Goal: Information Seeking & Learning: Learn about a topic

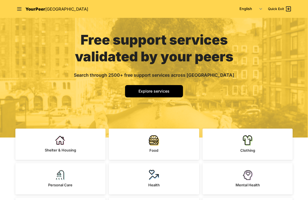
scroll to position [72, 0]
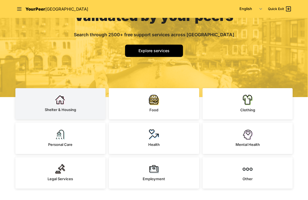
click at [86, 111] on link "Shelter & Housing" at bounding box center [60, 103] width 90 height 31
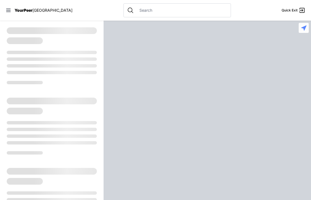
select select "recentlyUpdated"
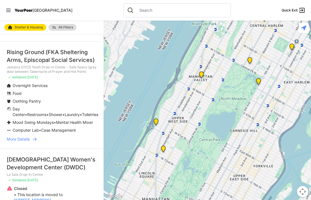
scroll to position [1307, 0]
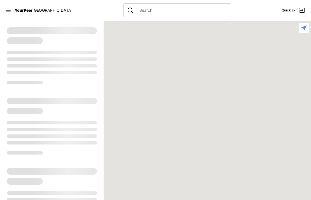
select select "recentlyUpdated"
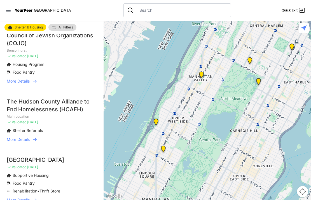
scroll to position [1435, 0]
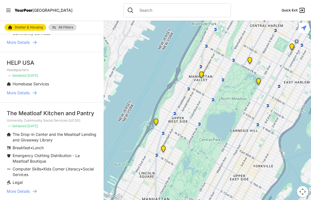
scroll to position [1217, 0]
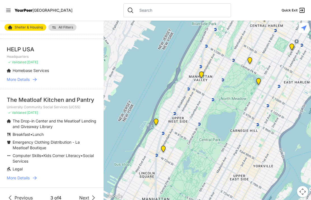
click at [87, 195] on span "Next" at bounding box center [84, 198] width 10 height 7
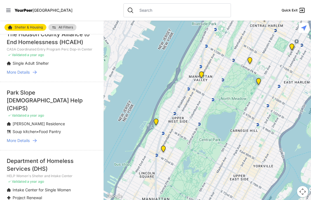
scroll to position [777, 0]
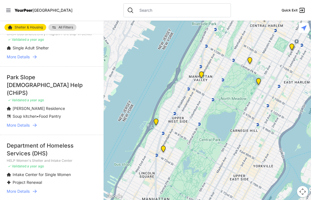
click at [23, 12] on span "YourPeer" at bounding box center [24, 10] width 18 height 5
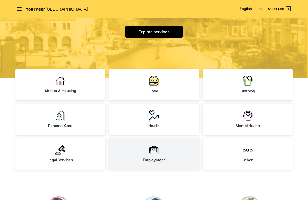
scroll to position [89, 0]
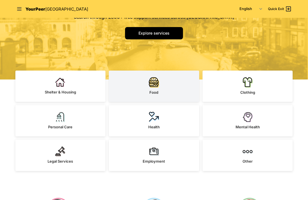
click at [148, 86] on link "Food" at bounding box center [154, 86] width 90 height 31
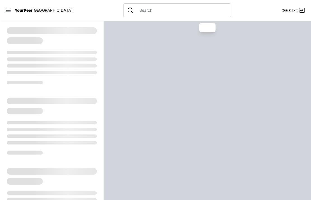
select select "recentlyUpdated"
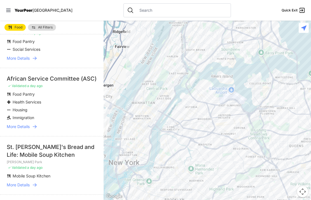
scroll to position [173, 0]
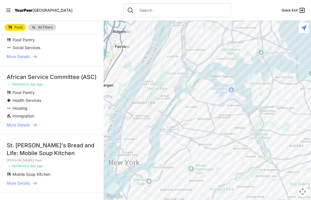
click at [26, 12] on span "YourPeer" at bounding box center [24, 10] width 18 height 5
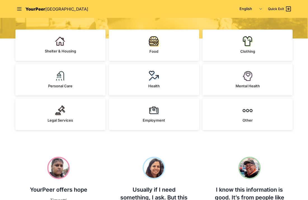
scroll to position [129, 0]
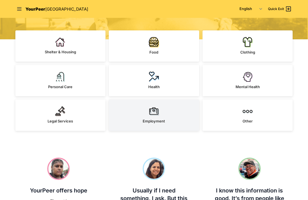
click at [157, 115] on img at bounding box center [154, 112] width 10 height 10
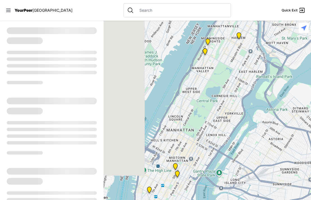
select select "recentlyUpdated"
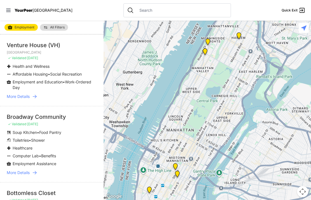
scroll to position [856, 0]
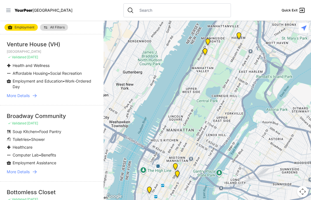
click at [8, 11] on icon at bounding box center [9, 11] width 6 height 6
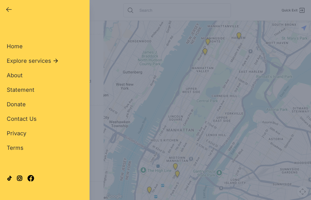
click at [33, 65] on div "Home Explore services About Statement Donate Contact Us Privacy Terms" at bounding box center [45, 89] width 76 height 128
click at [33, 61] on span "Explore services" at bounding box center [29, 61] width 44 height 8
